Goal: Transaction & Acquisition: Purchase product/service

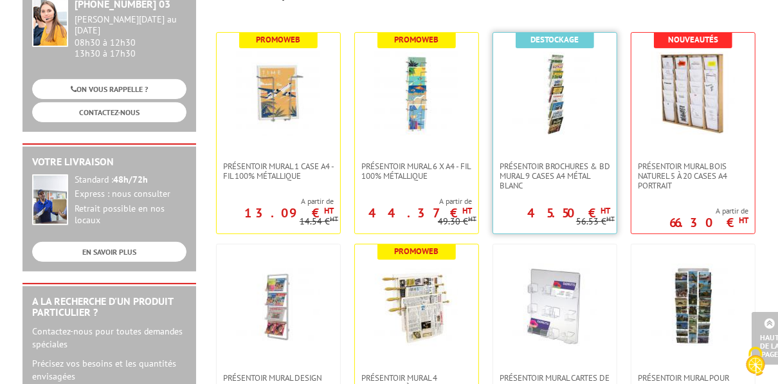
scroll to position [171, 0]
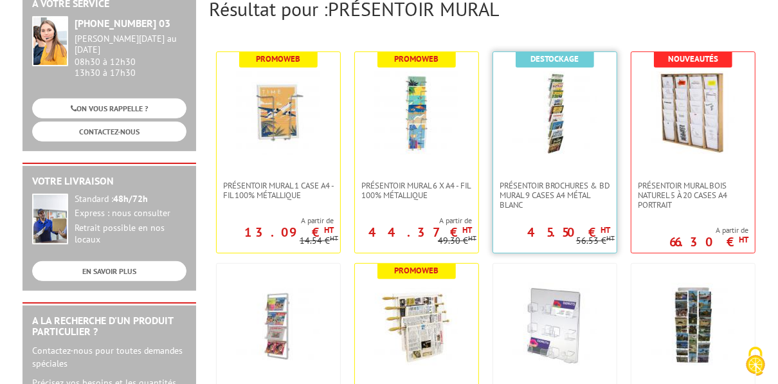
click at [582, 105] on img at bounding box center [555, 113] width 84 height 84
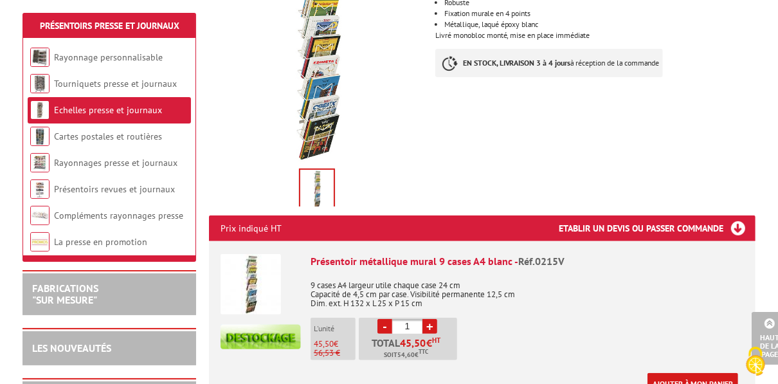
scroll to position [343, 0]
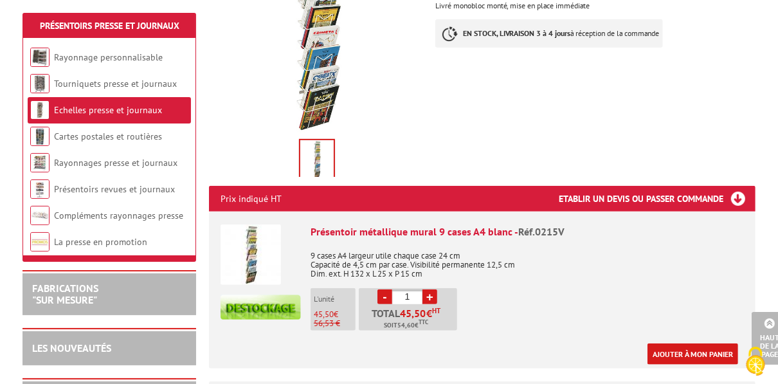
click at [429, 289] on link "+" at bounding box center [429, 296] width 15 height 15
type input "2"
click at [683, 343] on link "Ajouter à mon panier" at bounding box center [692, 353] width 91 height 21
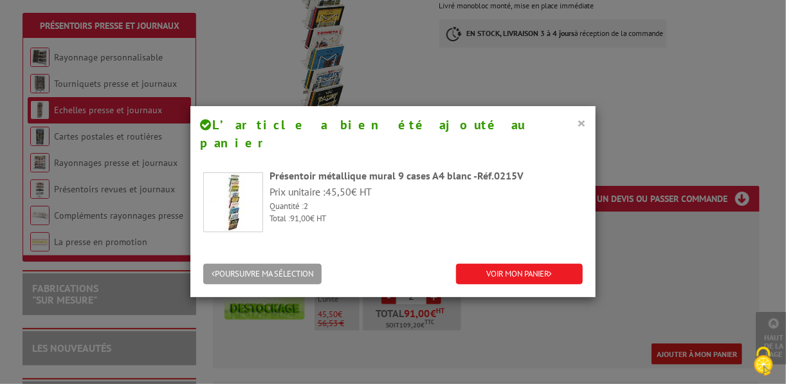
click at [577, 122] on button "×" at bounding box center [581, 122] width 9 height 17
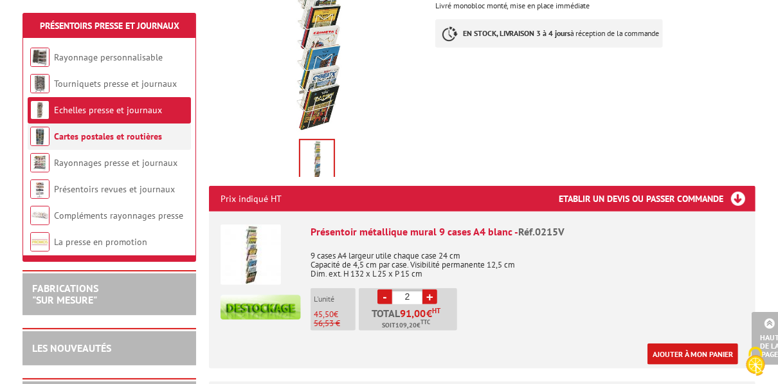
click at [87, 140] on link "Cartes postales et routières" at bounding box center [108, 137] width 108 height 12
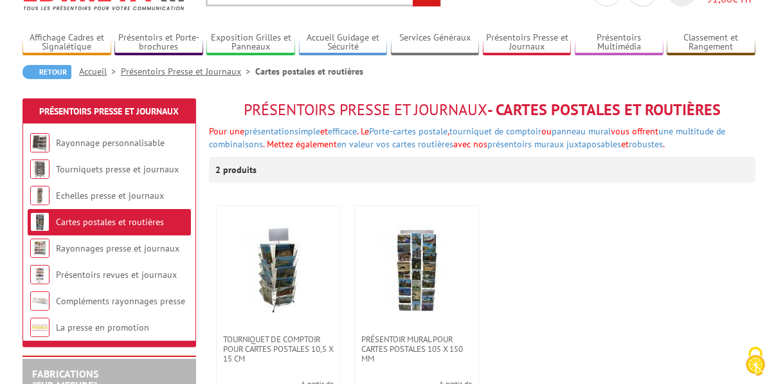
scroll to position [86, 0]
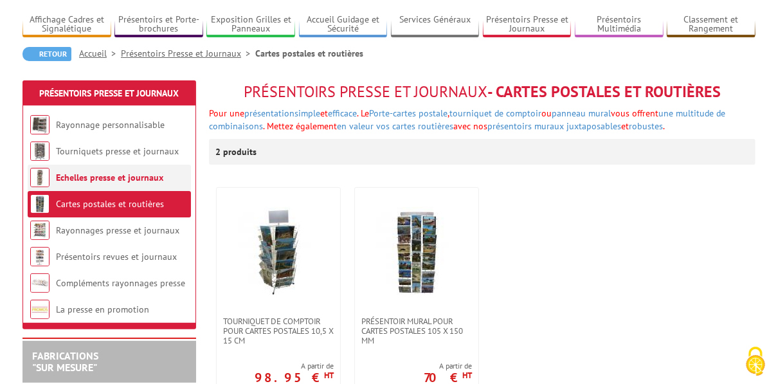
click at [98, 177] on link "Echelles presse et journaux" at bounding box center [109, 178] width 107 height 12
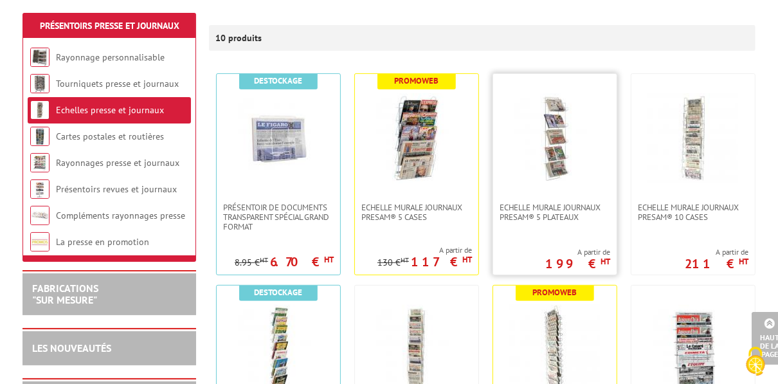
scroll to position [159, 0]
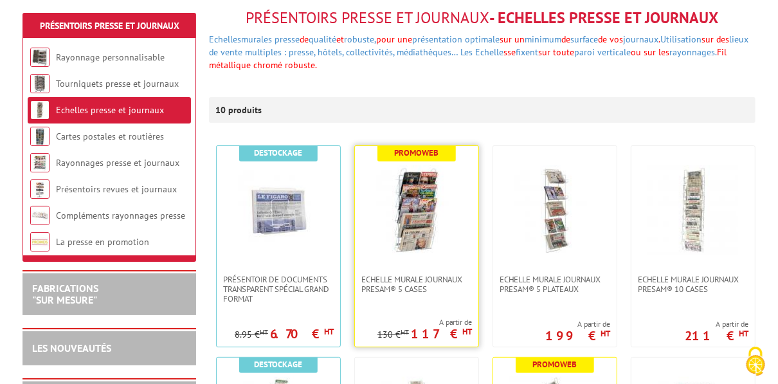
click at [425, 228] on img at bounding box center [417, 210] width 90 height 90
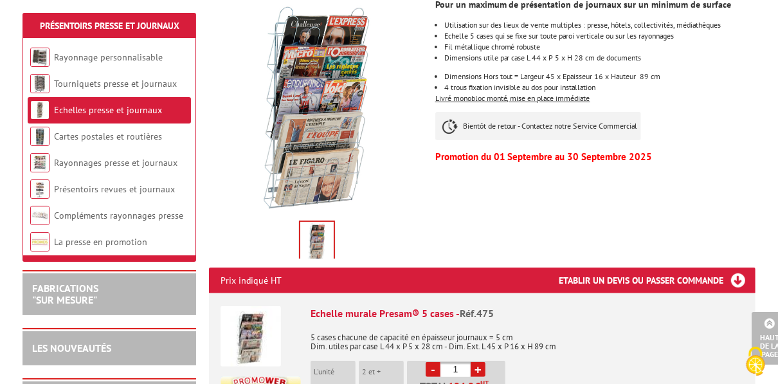
scroll to position [171, 0]
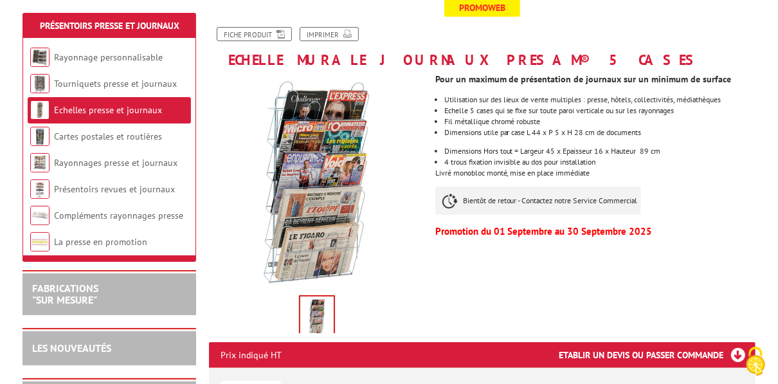
click at [84, 108] on link "Echelles presse et journaux" at bounding box center [108, 110] width 108 height 12
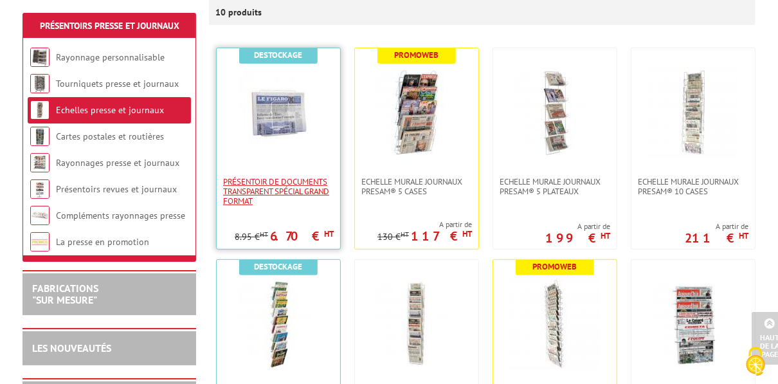
scroll to position [428, 0]
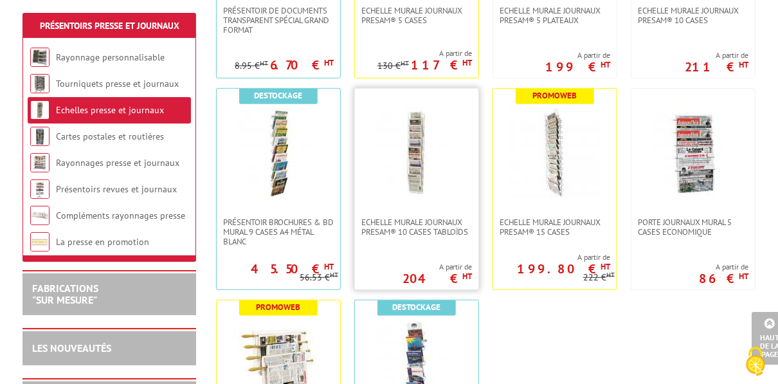
click at [435, 185] on img at bounding box center [417, 153] width 90 height 90
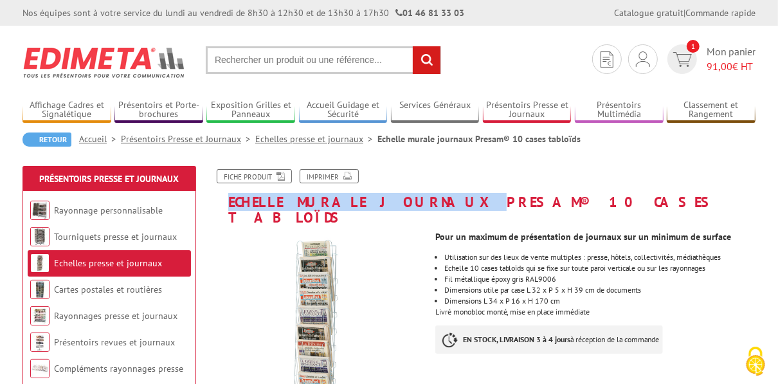
drag, startPoint x: 229, startPoint y: 201, endPoint x: 411, endPoint y: 204, distance: 182.6
click at [411, 204] on h1 "Echelle murale journaux Presam® 10 cases tabloïds" at bounding box center [482, 197] width 566 height 56
copy h1 "Echelle murale journaux"
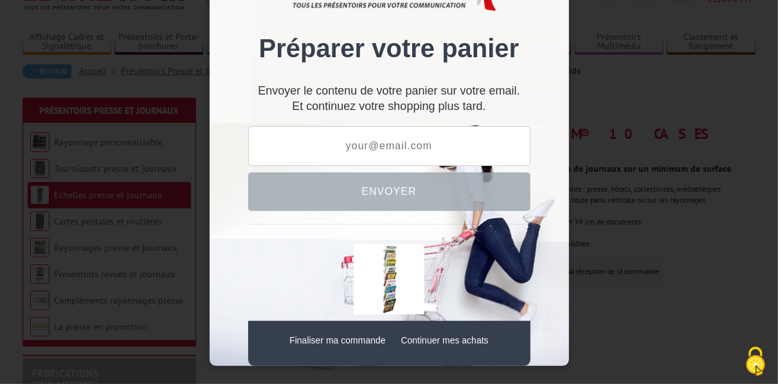
scroll to position [86, 0]
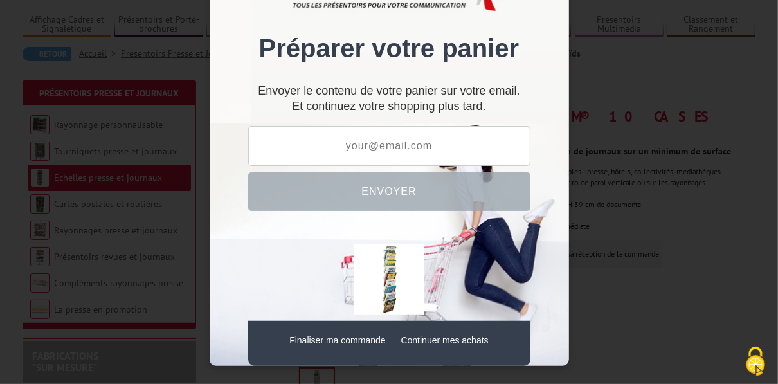
click at [451, 145] on input "text" at bounding box center [389, 146] width 282 height 40
type input "seoul.shop01@gmail.com"
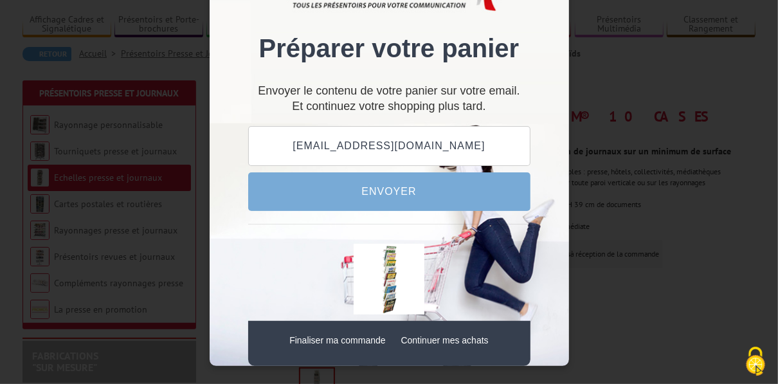
click at [426, 192] on button "Envoyer" at bounding box center [389, 191] width 282 height 39
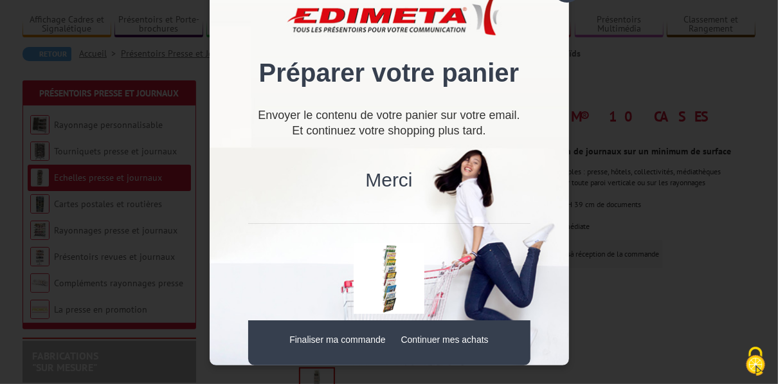
scroll to position [257, 0]
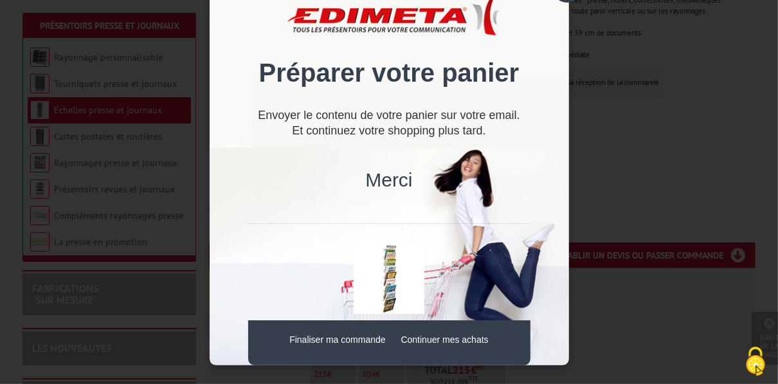
click at [629, 120] on div "× Préparer votre panier Envoyer le contenu de votre panier sur votre email. Et …" at bounding box center [389, 192] width 778 height 384
click at [354, 343] on link "Finaliser ma commande" at bounding box center [337, 339] width 96 height 10
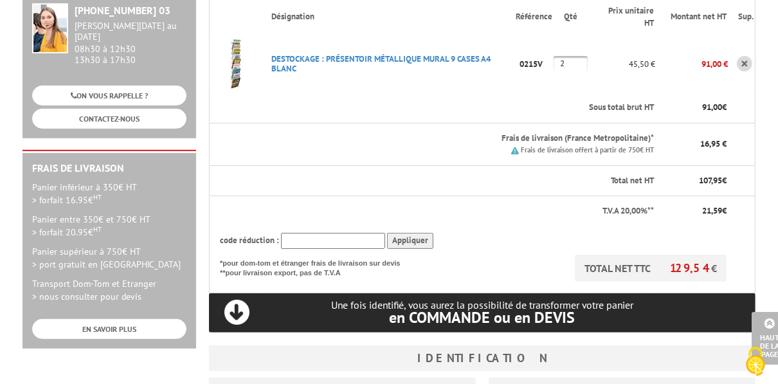
scroll to position [86, 0]
